Goal: Navigation & Orientation: Find specific page/section

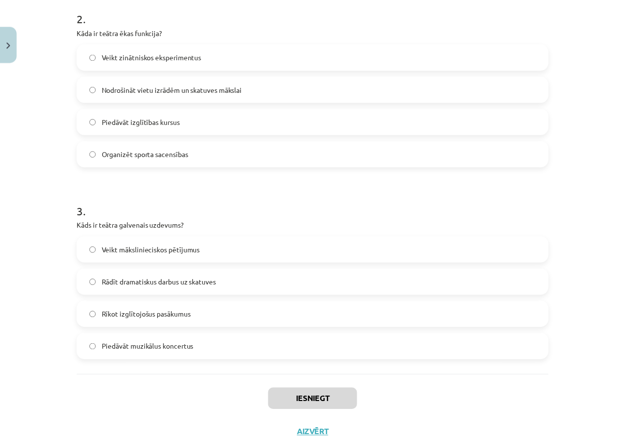
scroll to position [464, 0]
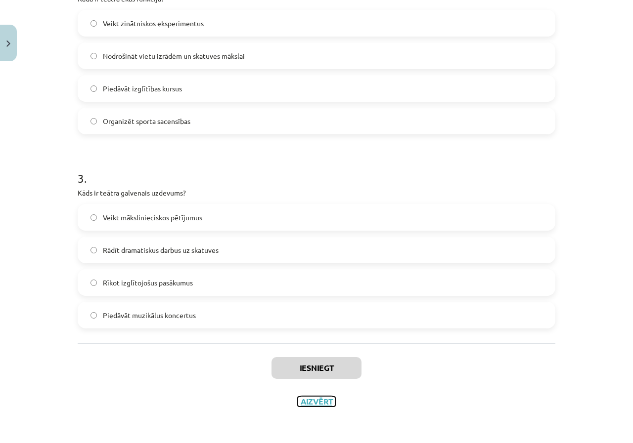
click at [298, 401] on button "Aizvērt" at bounding box center [317, 402] width 38 height 10
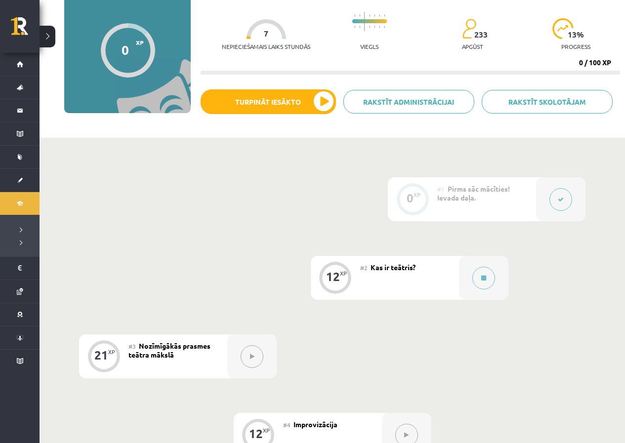
scroll to position [0, 0]
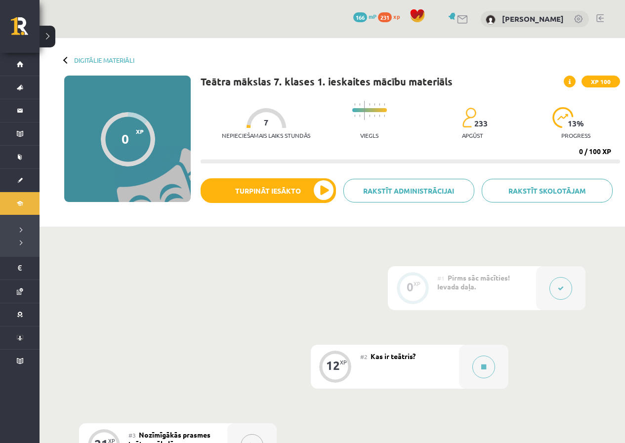
click at [115, 58] on link "Digitālie materiāli" at bounding box center [104, 59] width 60 height 7
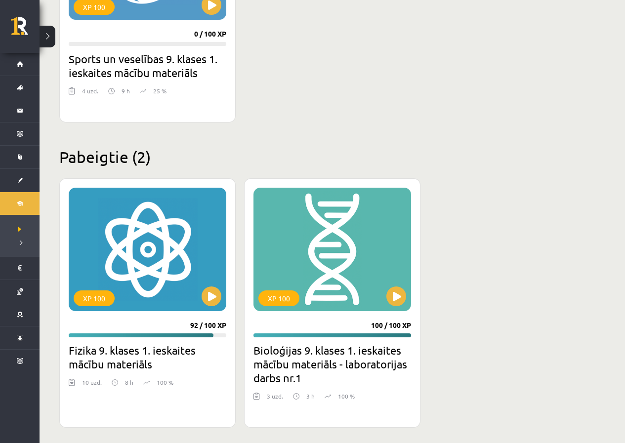
scroll to position [1911, 0]
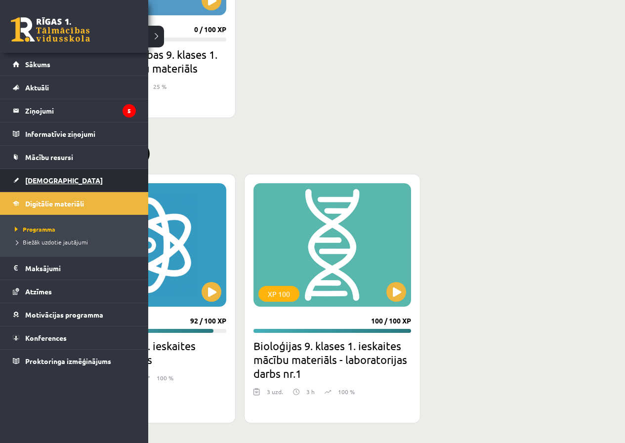
click at [76, 185] on link "[DEMOGRAPHIC_DATA]" at bounding box center [74, 180] width 123 height 23
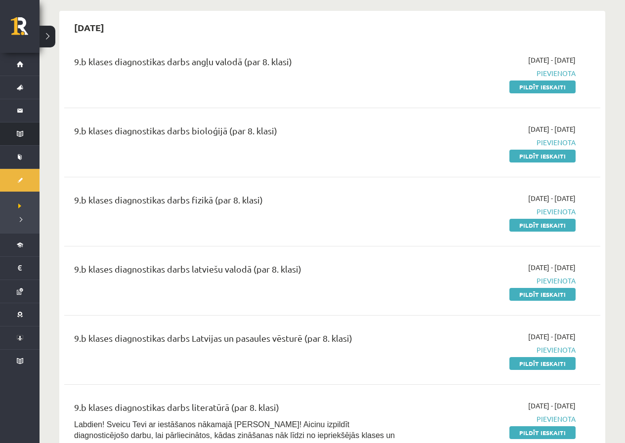
scroll to position [49, 0]
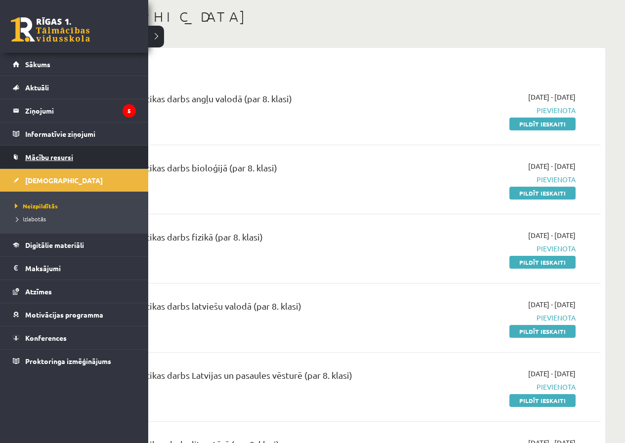
click at [37, 154] on span "Mācību resursi" at bounding box center [49, 157] width 48 height 9
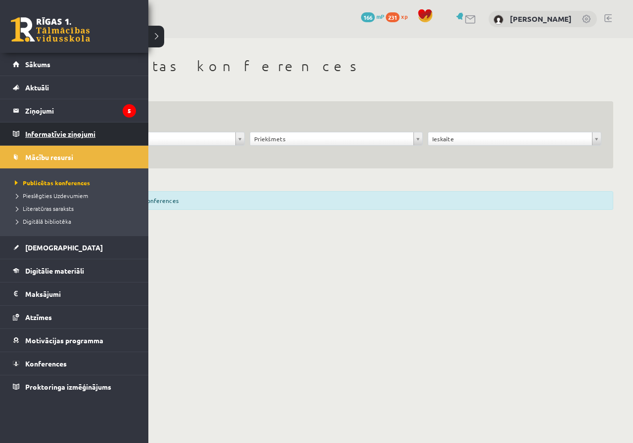
click at [44, 139] on legend "Informatīvie ziņojumi 0" at bounding box center [80, 134] width 111 height 23
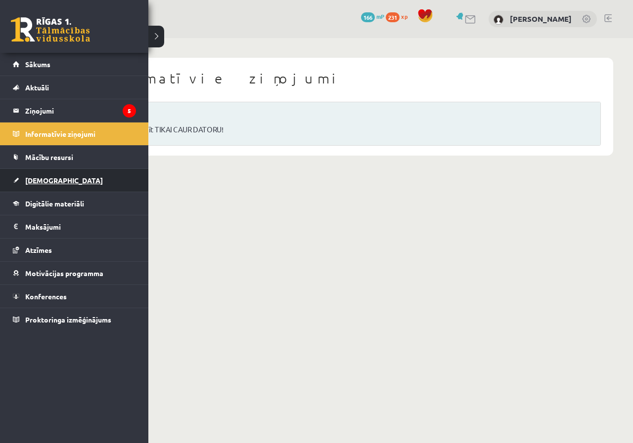
click at [13, 178] on link "[DEMOGRAPHIC_DATA]" at bounding box center [74, 180] width 123 height 23
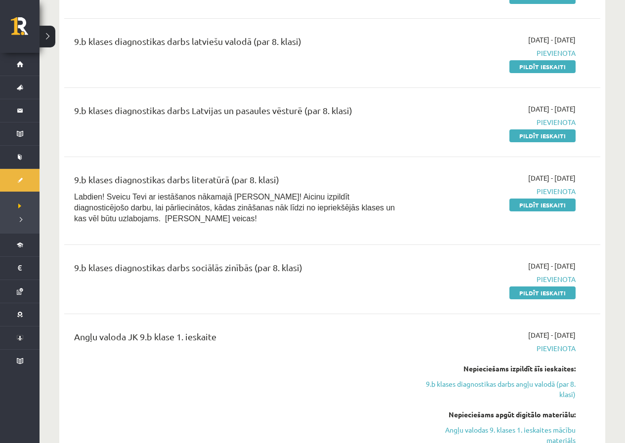
scroll to position [346, 0]
